Goal: Go to known website: Access a specific website the user already knows

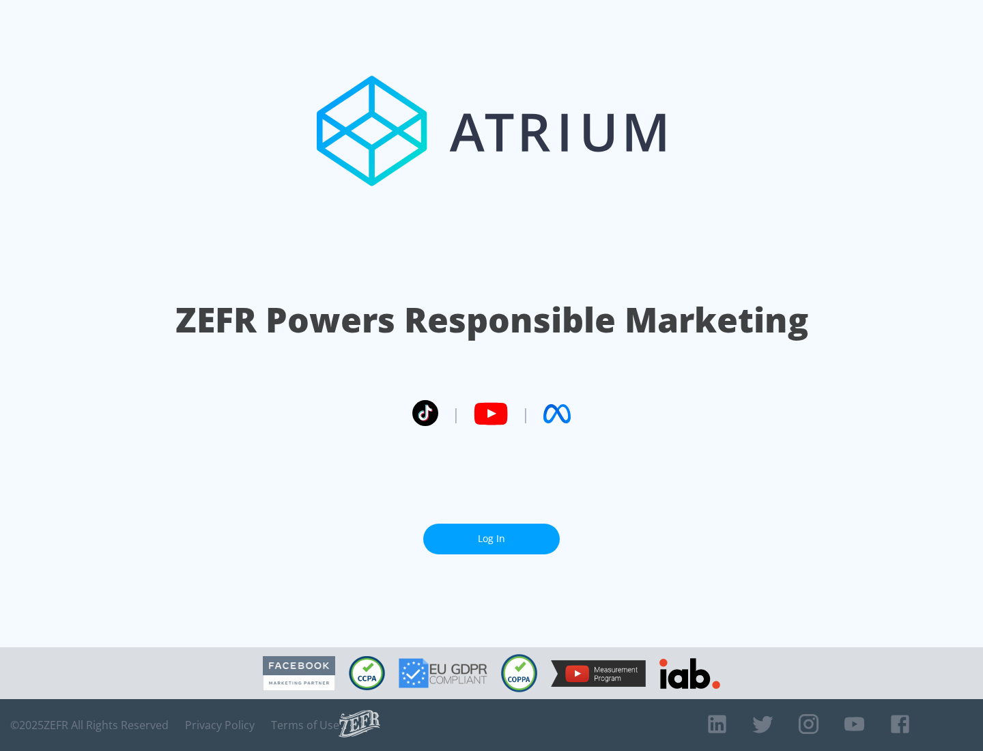
click at [492, 533] on link "Log In" at bounding box center [491, 539] width 137 height 31
